Goal: Transaction & Acquisition: Purchase product/service

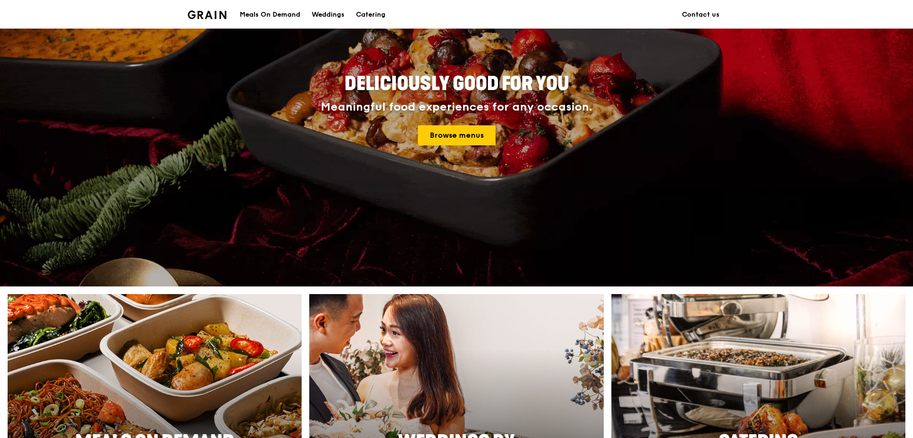
scroll to position [95, 0]
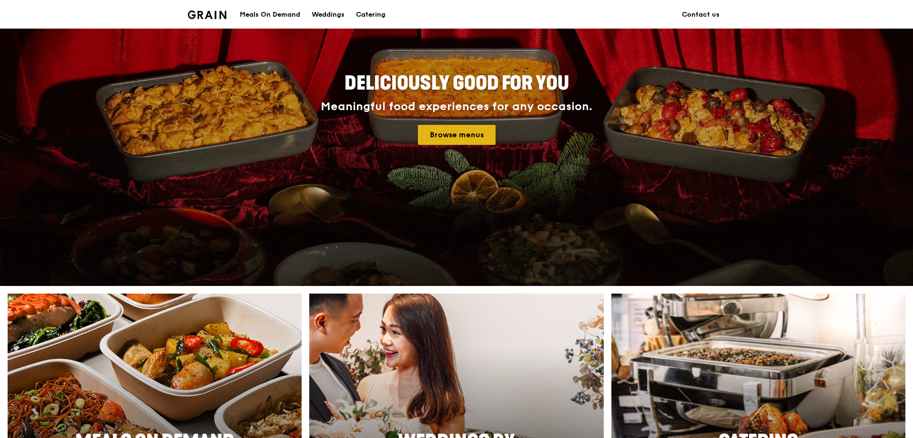
click at [452, 142] on link "Browse menus" at bounding box center [457, 135] width 78 height 20
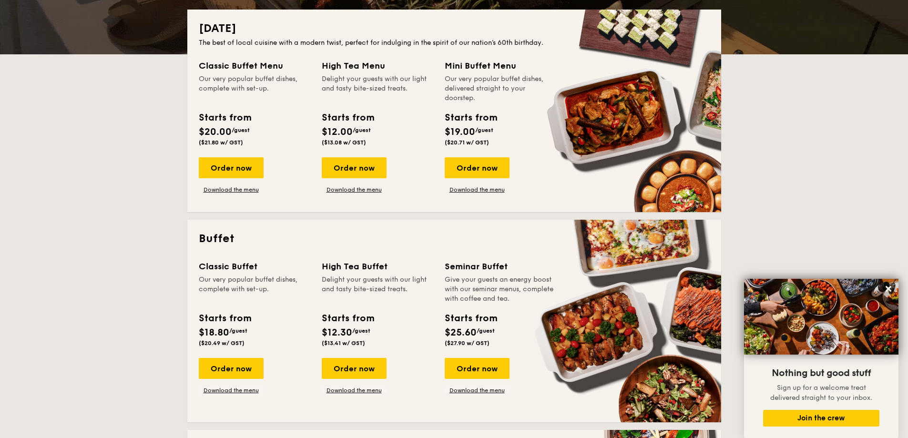
scroll to position [191, 0]
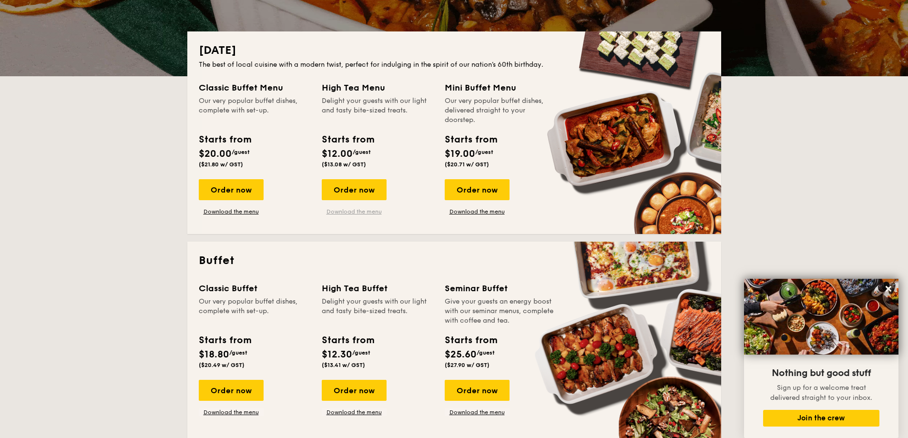
click at [348, 210] on link "Download the menu" at bounding box center [354, 212] width 65 height 8
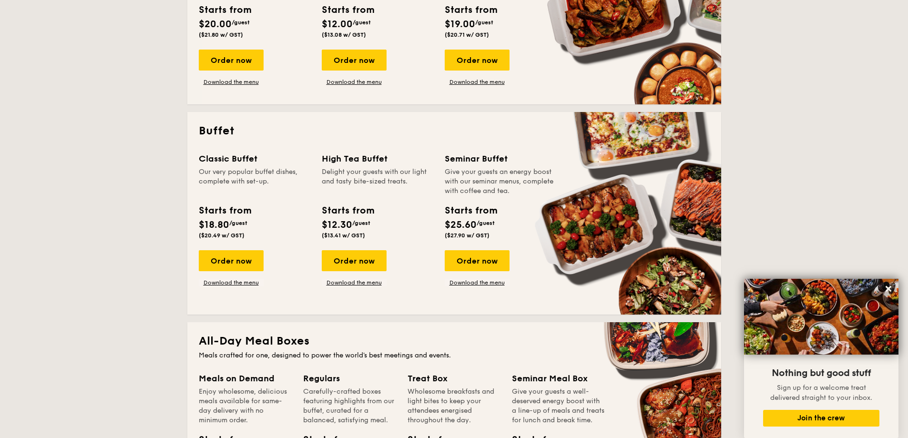
scroll to position [334, 0]
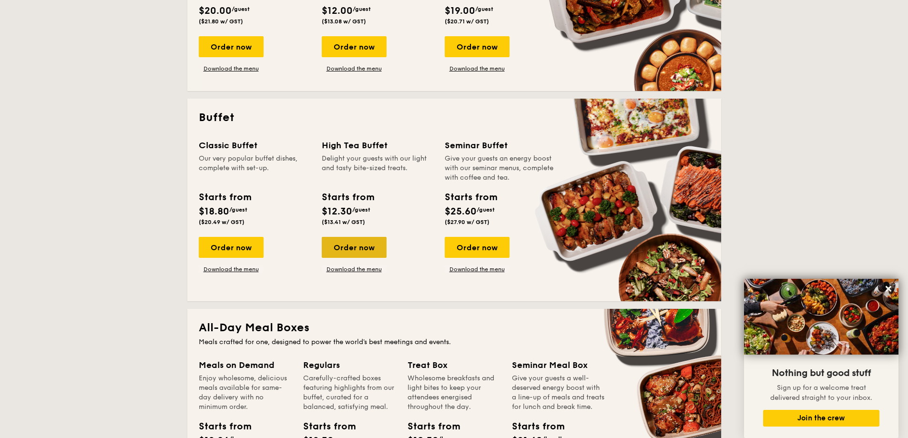
click at [366, 251] on div "Order now" at bounding box center [354, 247] width 65 height 21
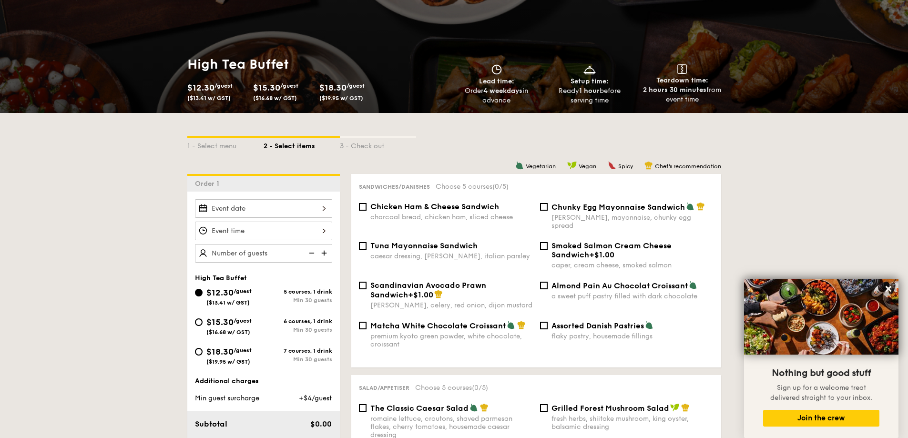
scroll to position [95, 0]
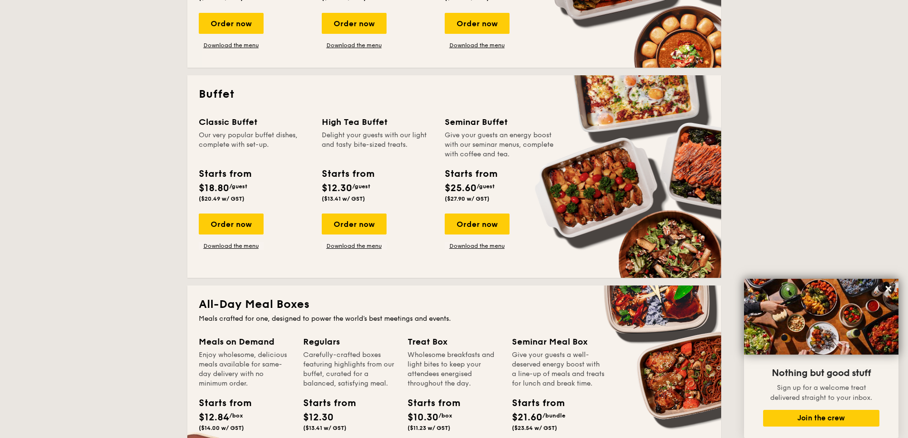
scroll to position [327, 0]
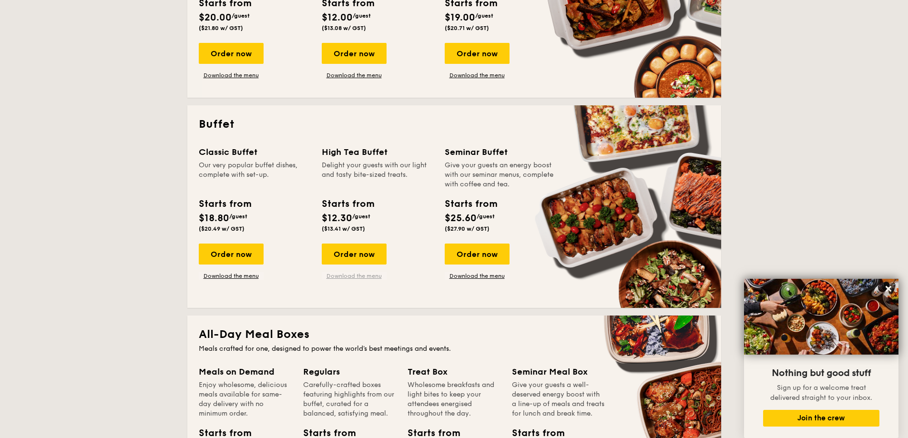
click at [358, 274] on link "Download the menu" at bounding box center [354, 276] width 65 height 8
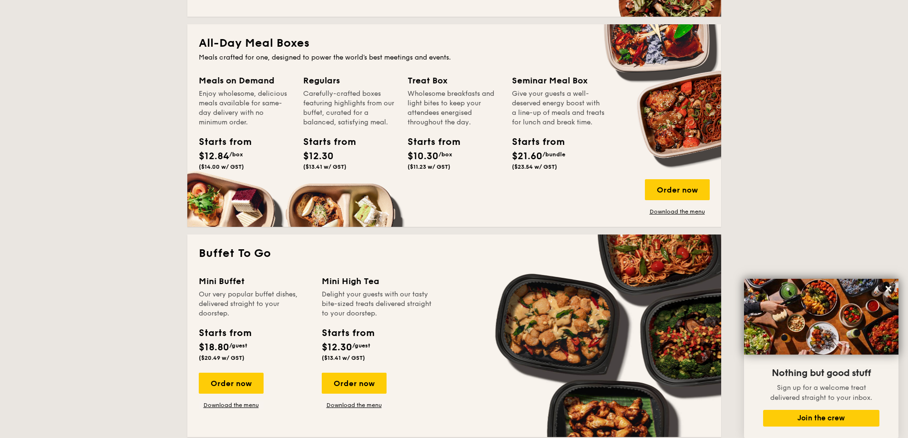
scroll to position [613, 0]
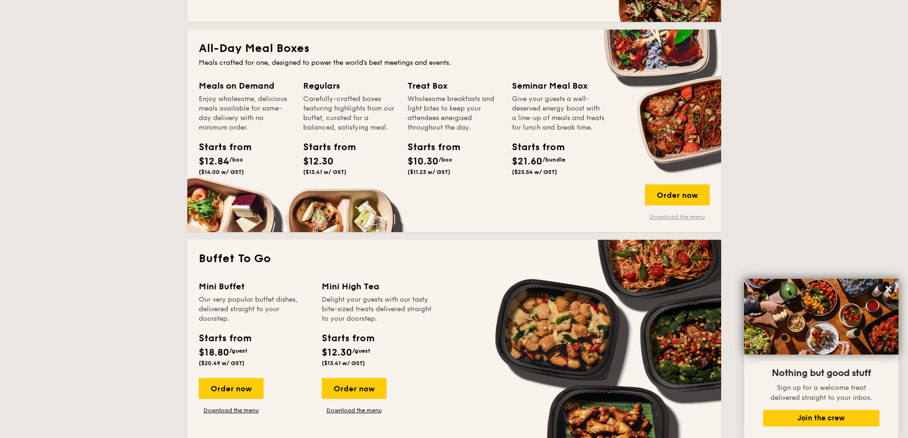
click at [657, 216] on link "Download the menu" at bounding box center [677, 217] width 65 height 8
